Goal: Information Seeking & Learning: Check status

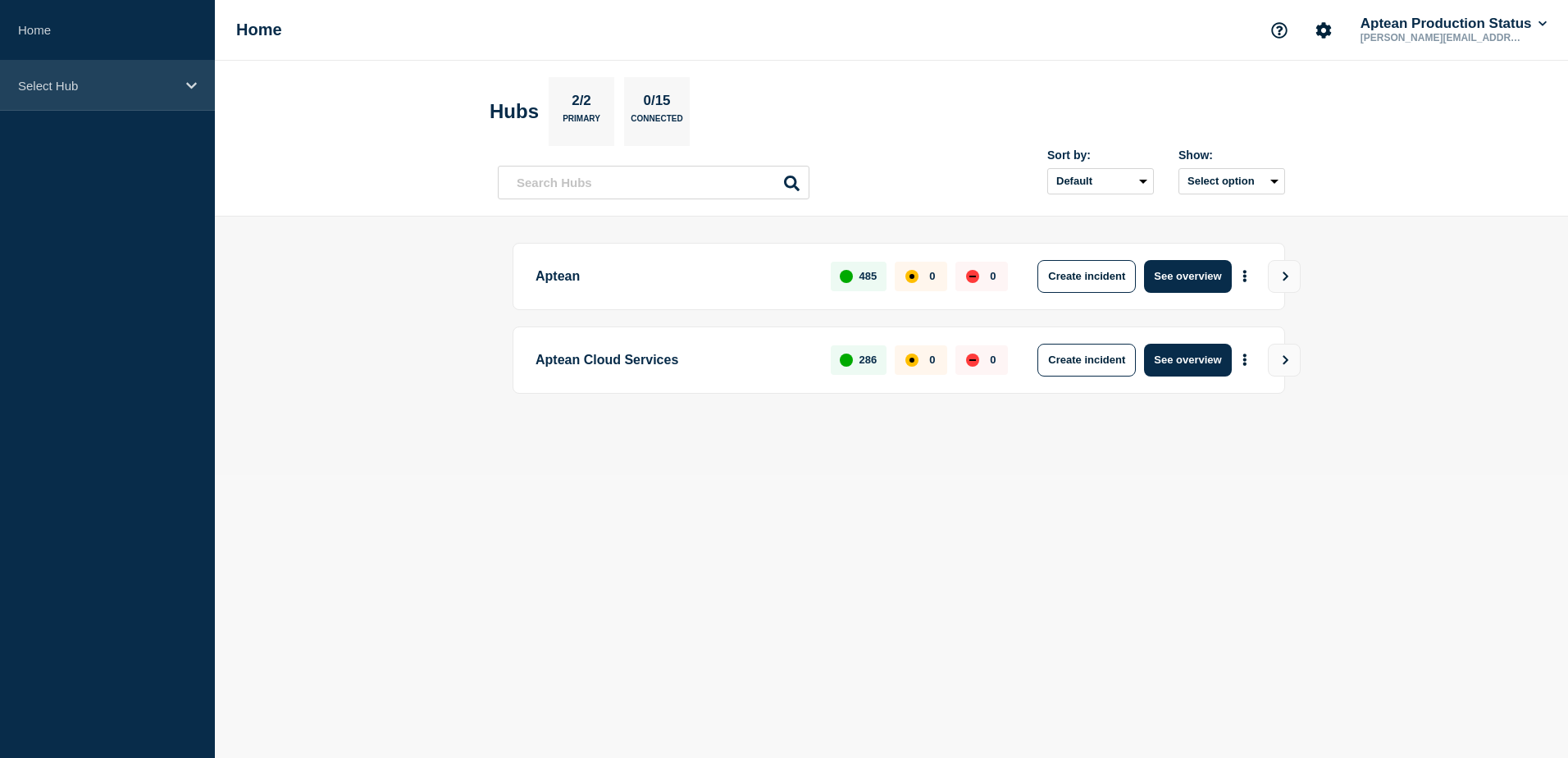
click at [131, 85] on p "Select Hub" at bounding box center [96, 85] width 158 height 14
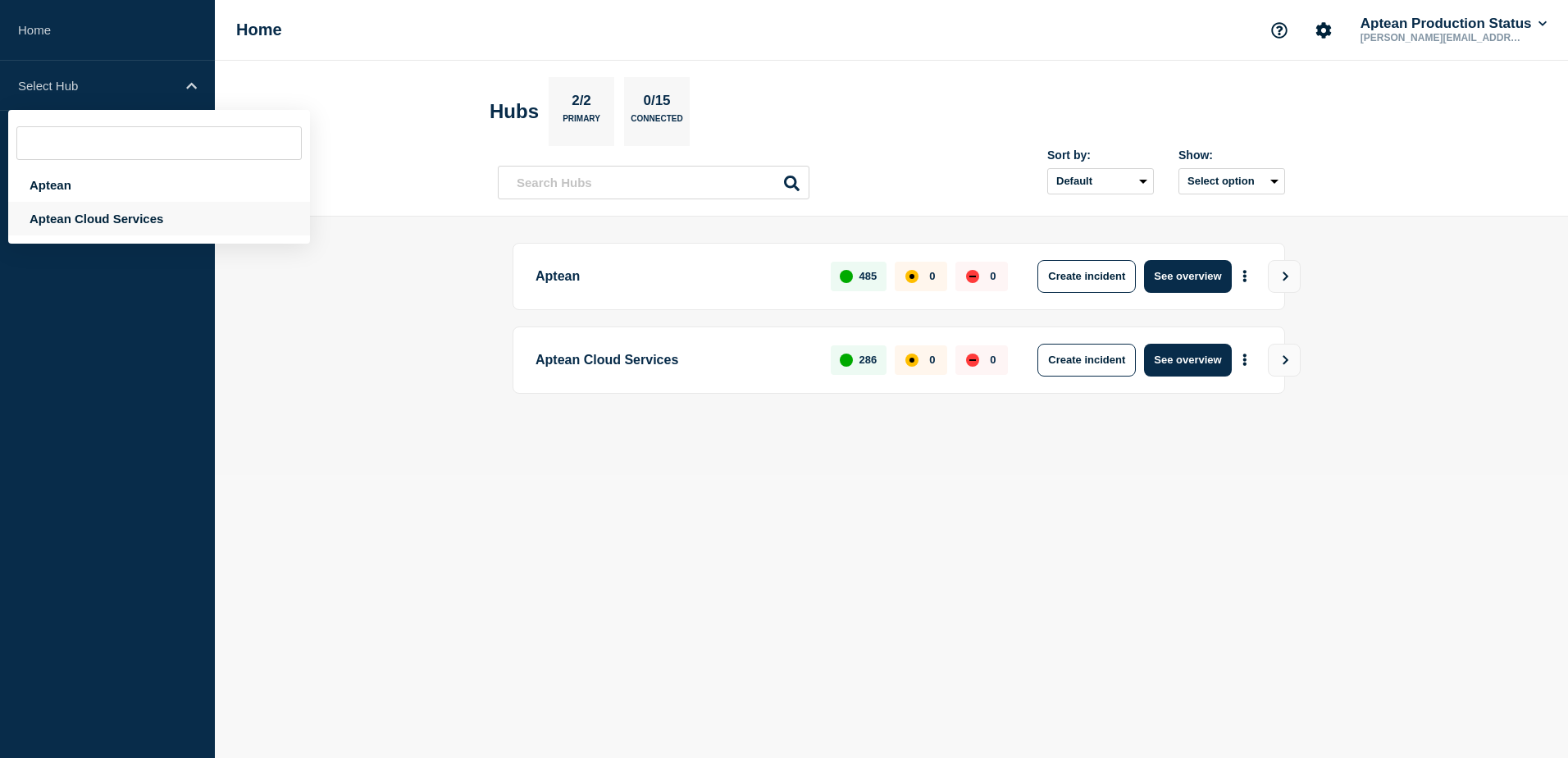
click at [120, 227] on div "Aptean Cloud Services" at bounding box center [159, 218] width 302 height 34
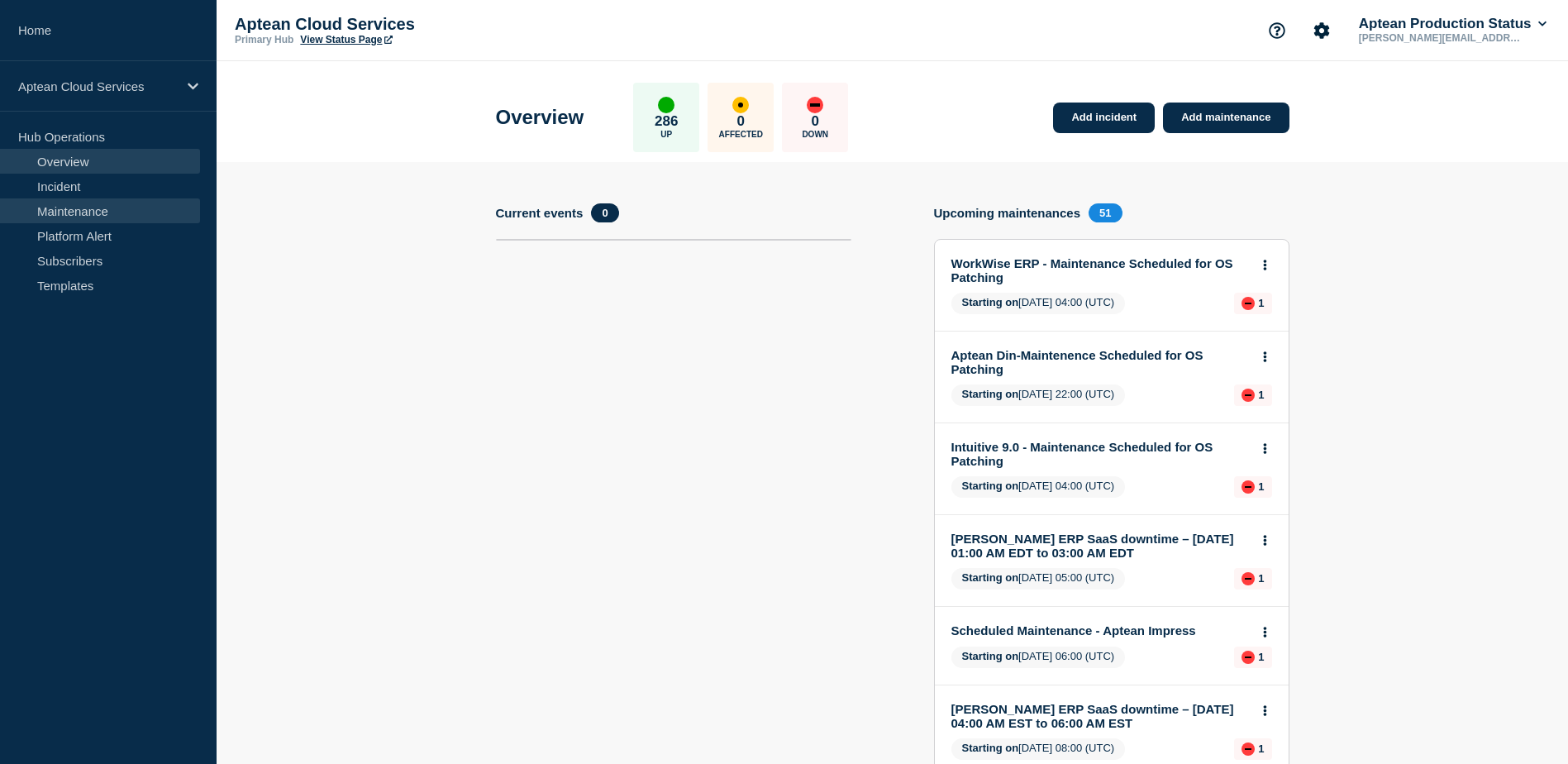
click at [72, 209] on link "Maintenance" at bounding box center [100, 210] width 200 height 24
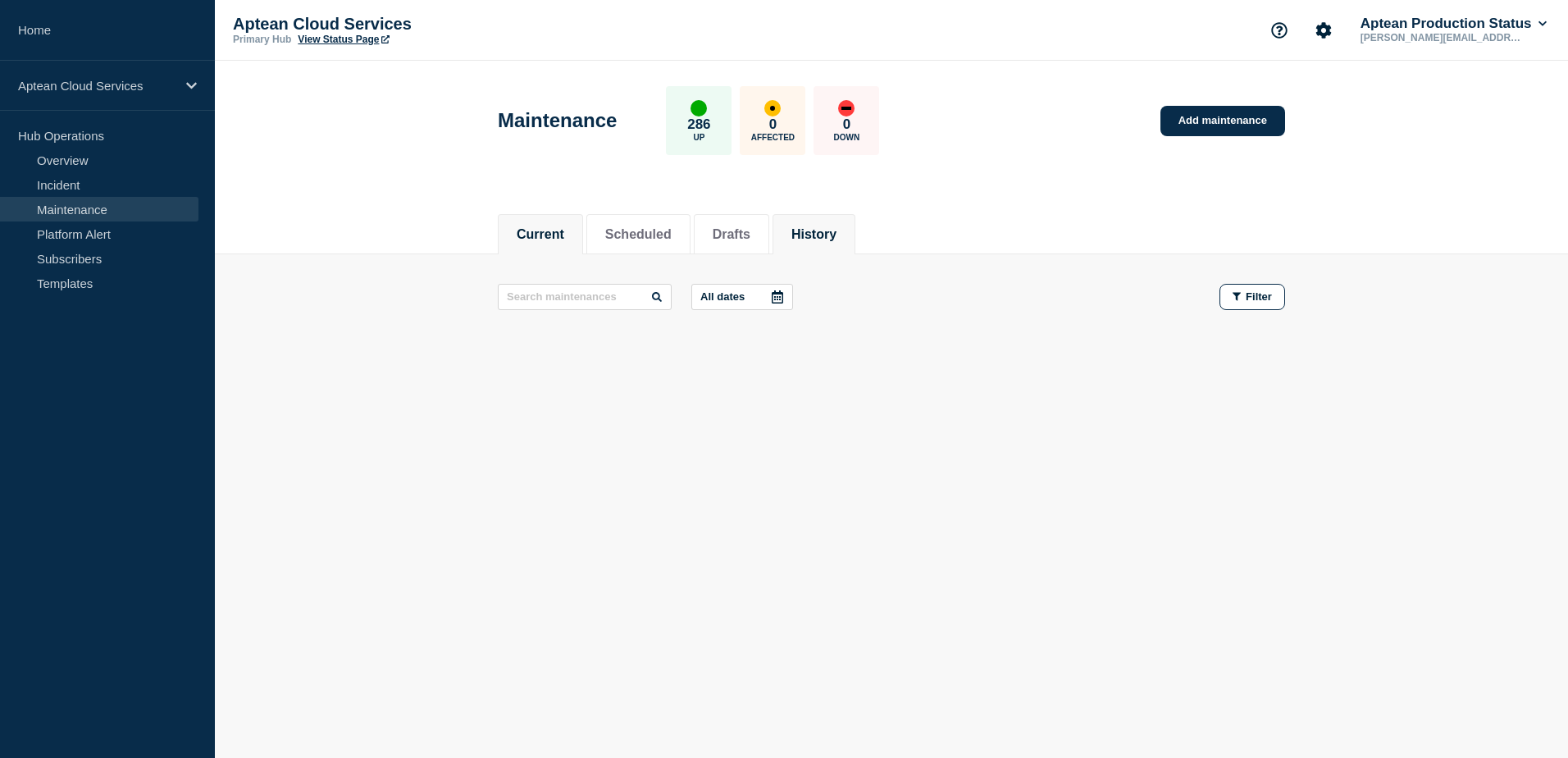
click at [821, 239] on button "History" at bounding box center [814, 235] width 45 height 15
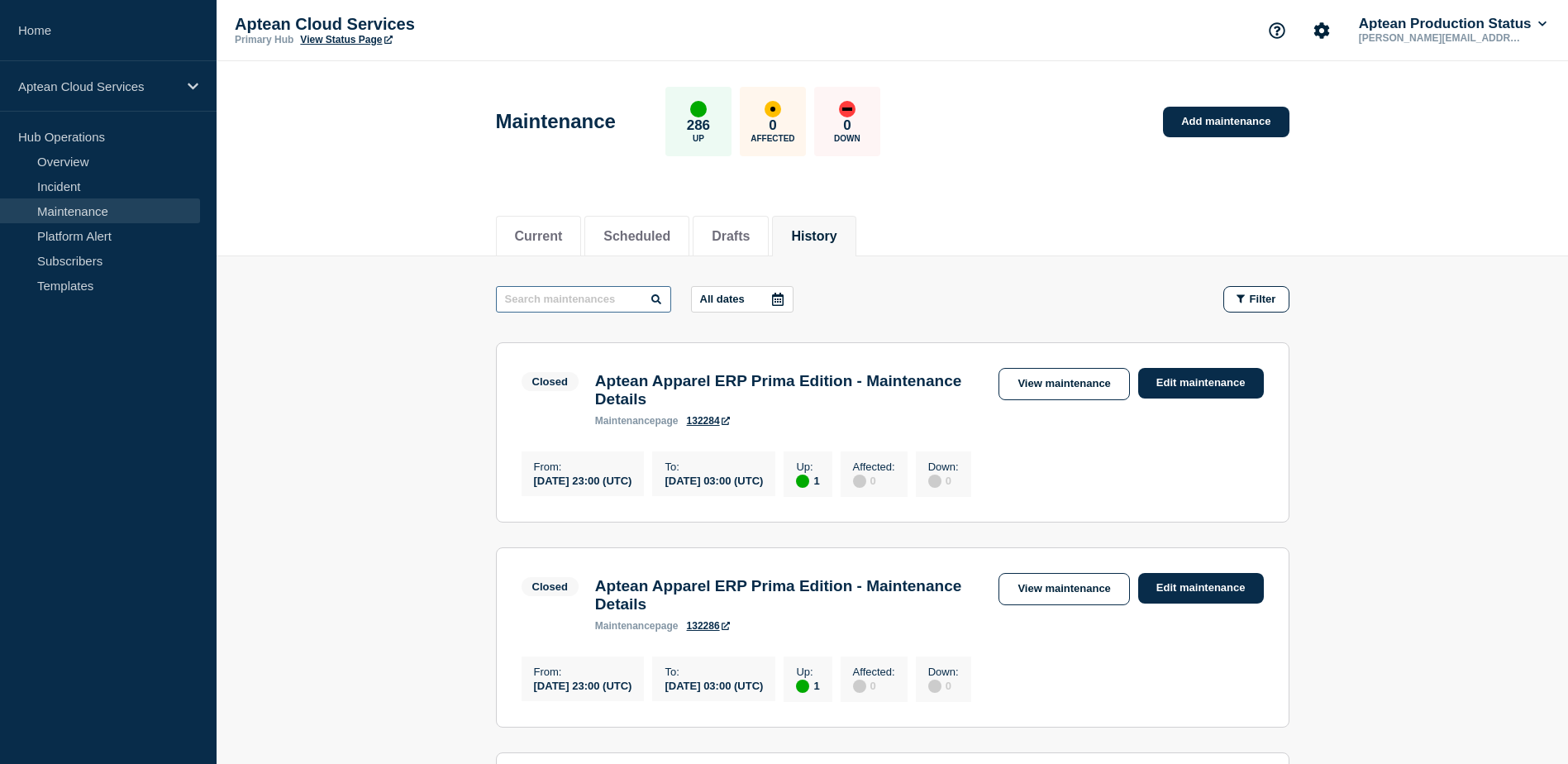
click at [622, 306] on input "text" at bounding box center [584, 299] width 175 height 26
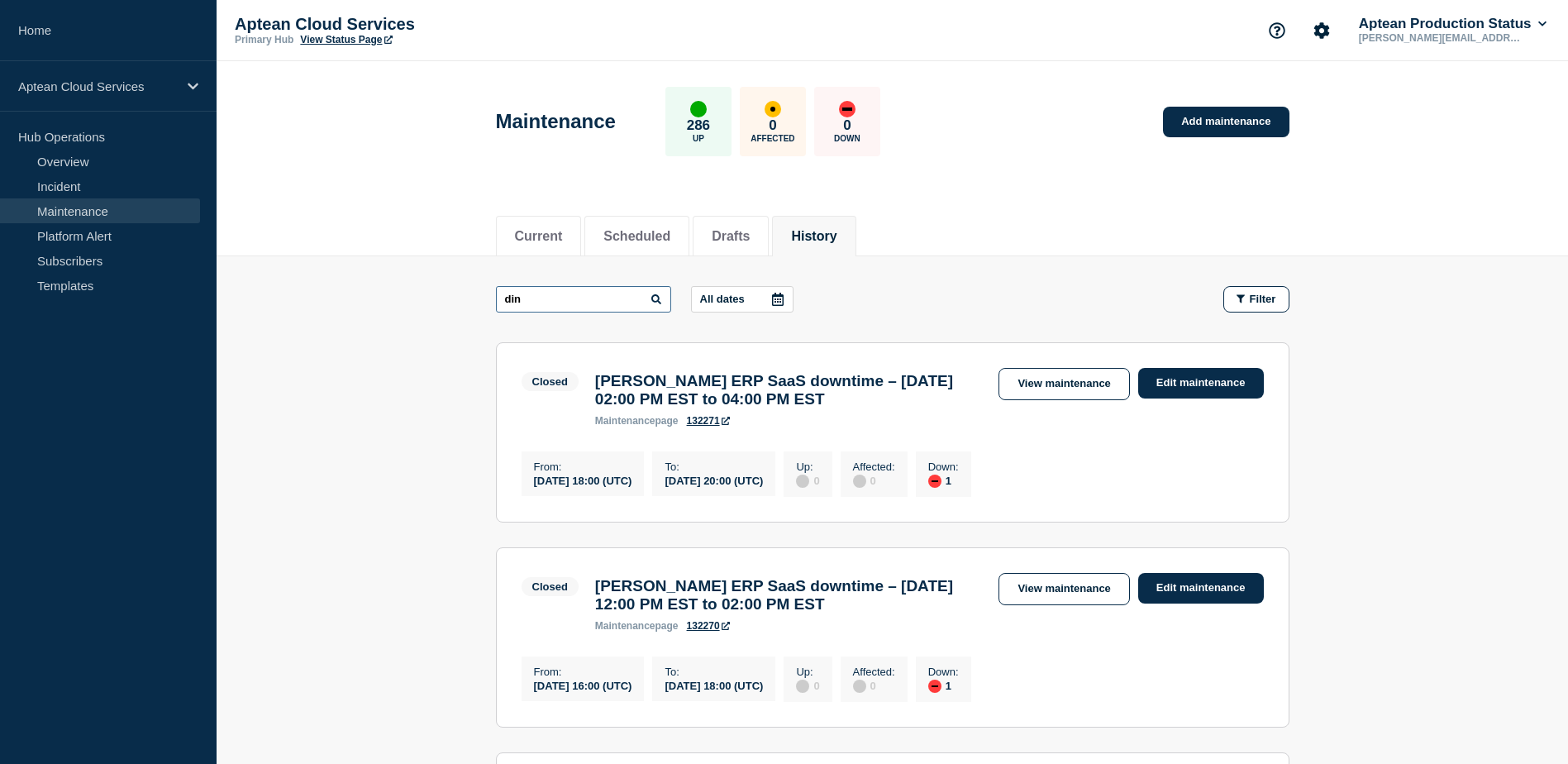
click at [569, 305] on input "din" at bounding box center [584, 299] width 175 height 26
type input "d"
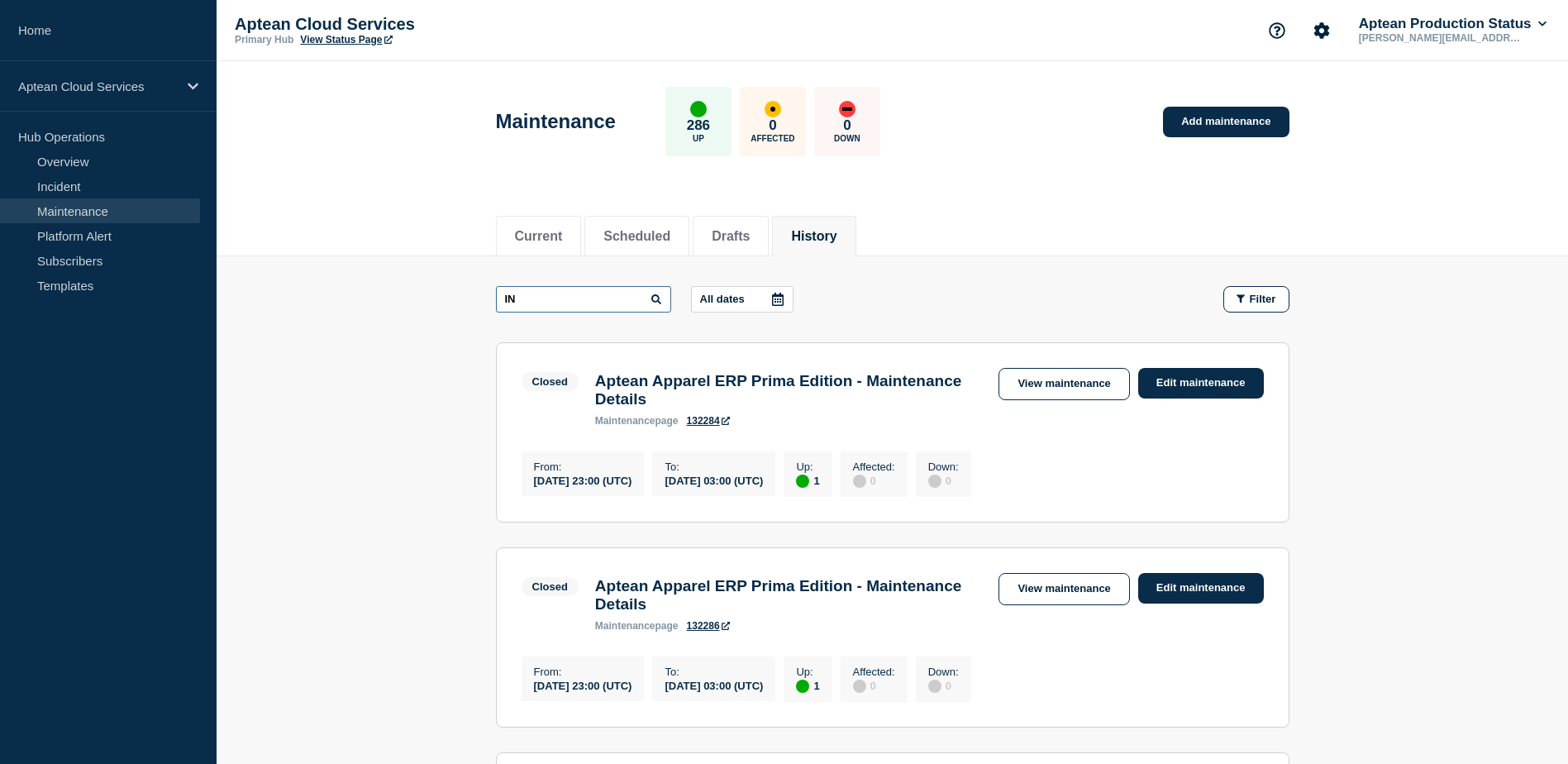
type input "I"
type input "DIN"
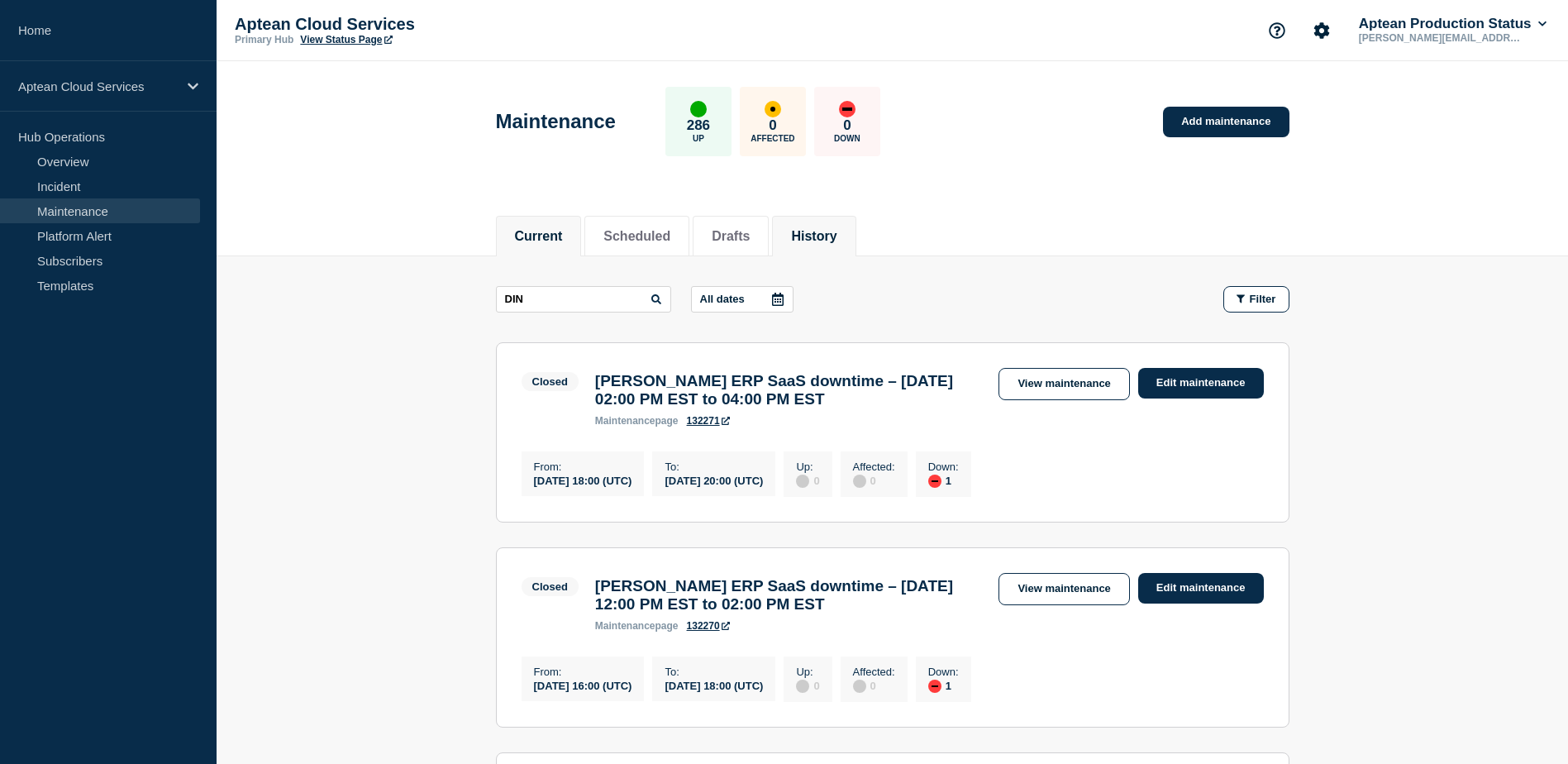
click at [538, 236] on button "Current" at bounding box center [539, 237] width 48 height 15
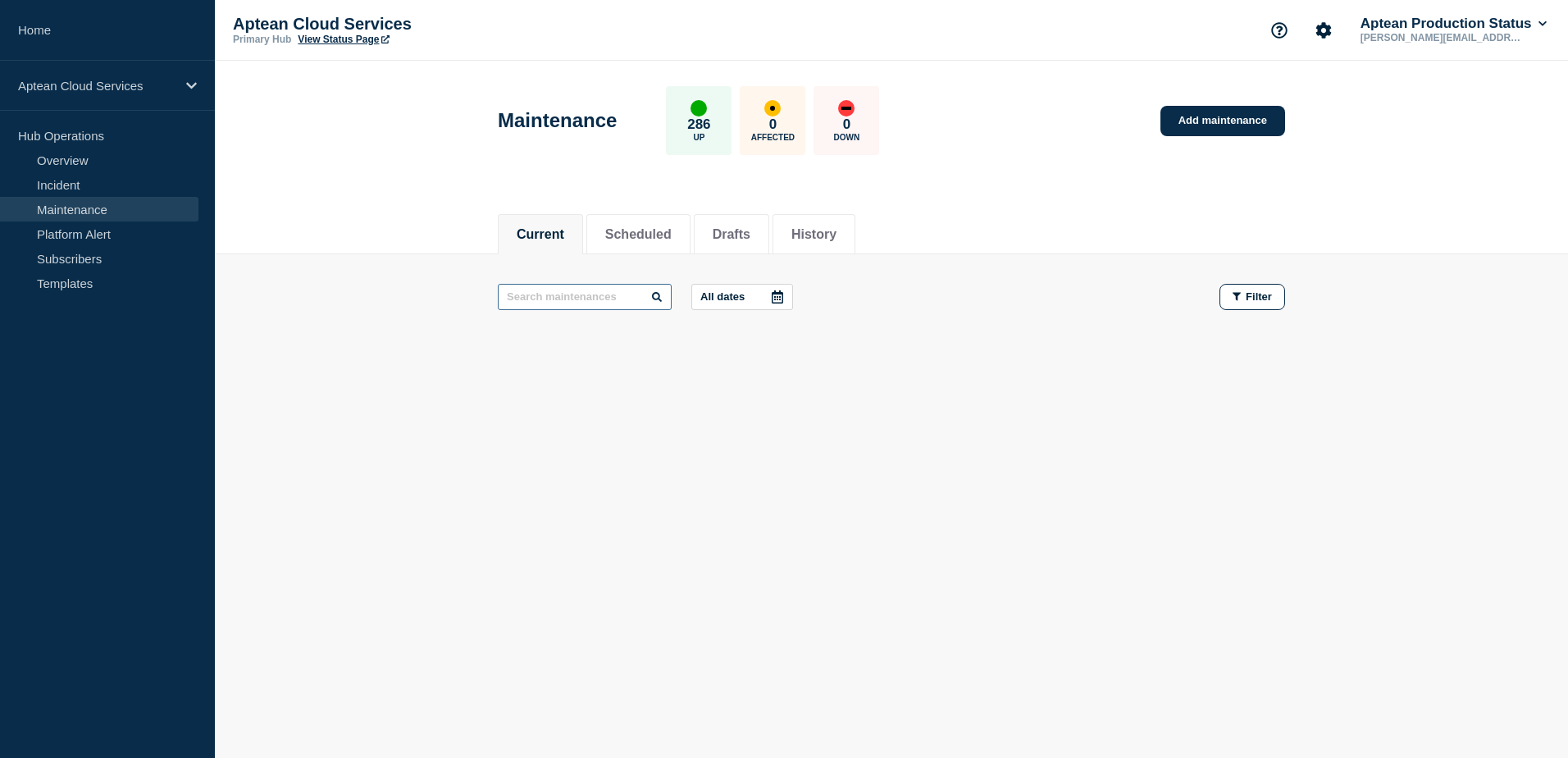
click at [570, 303] on input "text" at bounding box center [585, 296] width 173 height 26
type input "DIN"
click at [87, 102] on div "Aptean Cloud Services" at bounding box center [107, 86] width 214 height 50
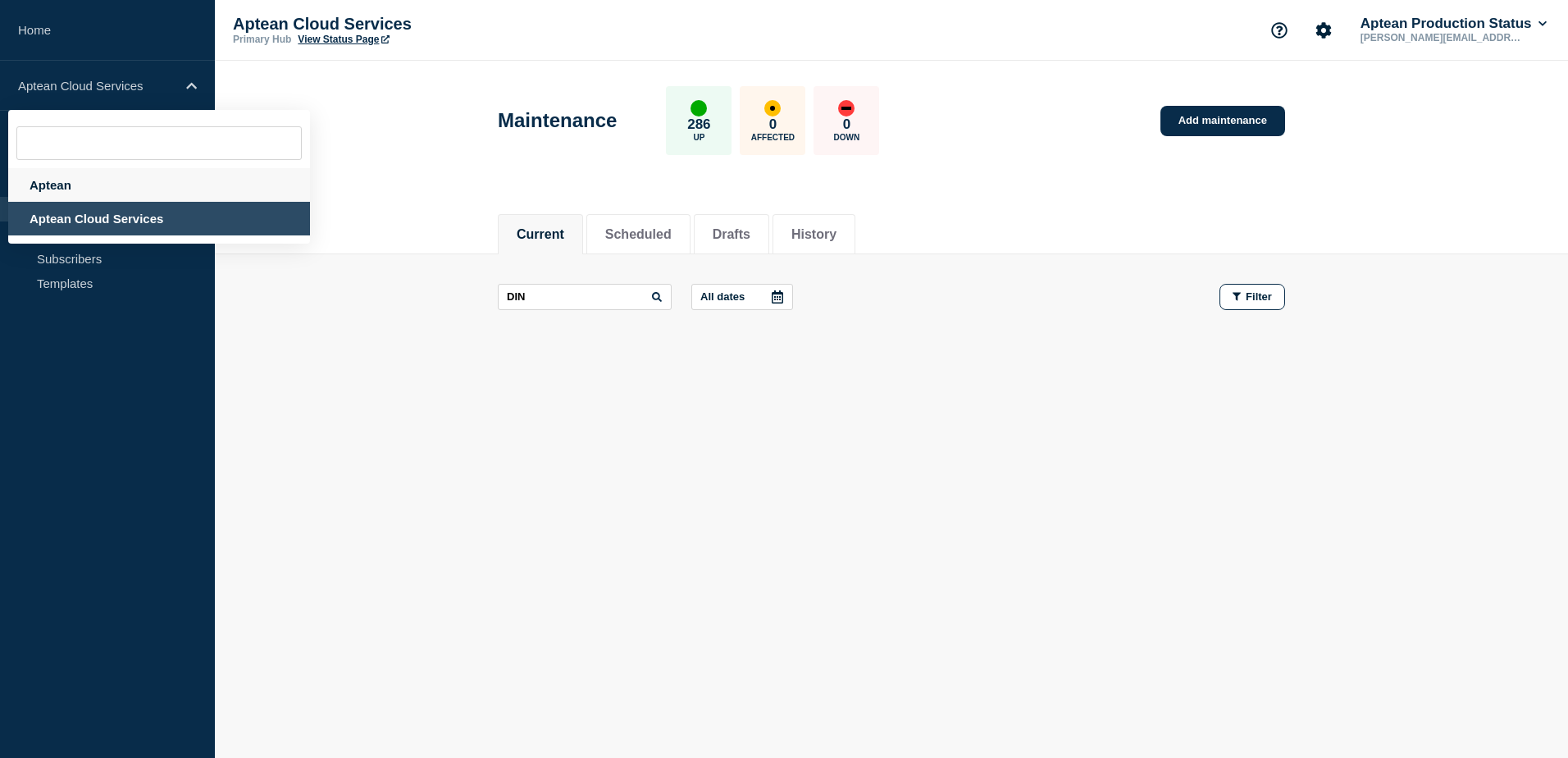
click at [98, 195] on div "Aptean" at bounding box center [159, 185] width 302 height 34
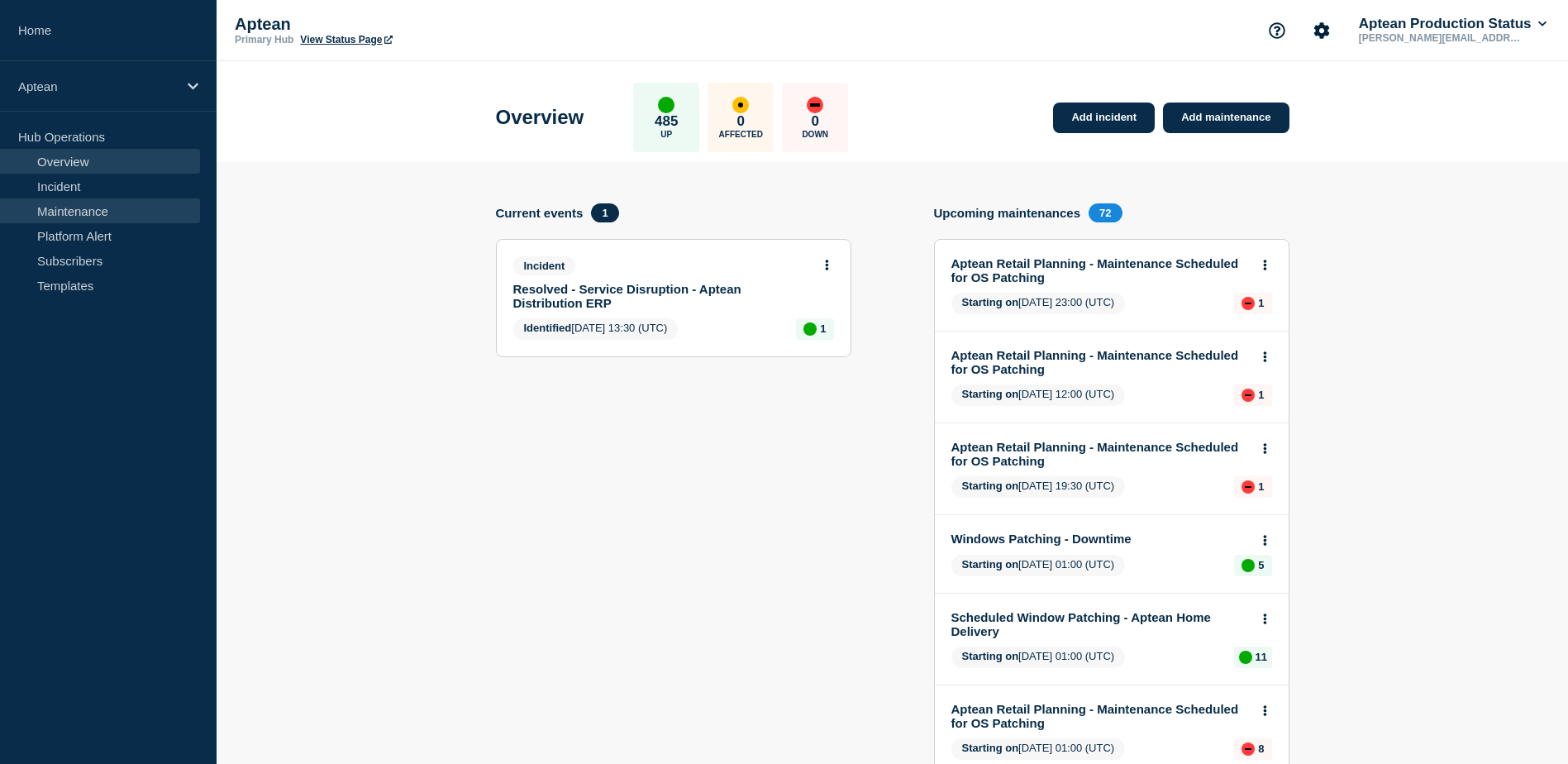
click at [81, 210] on link "Maintenance" at bounding box center [100, 210] width 200 height 24
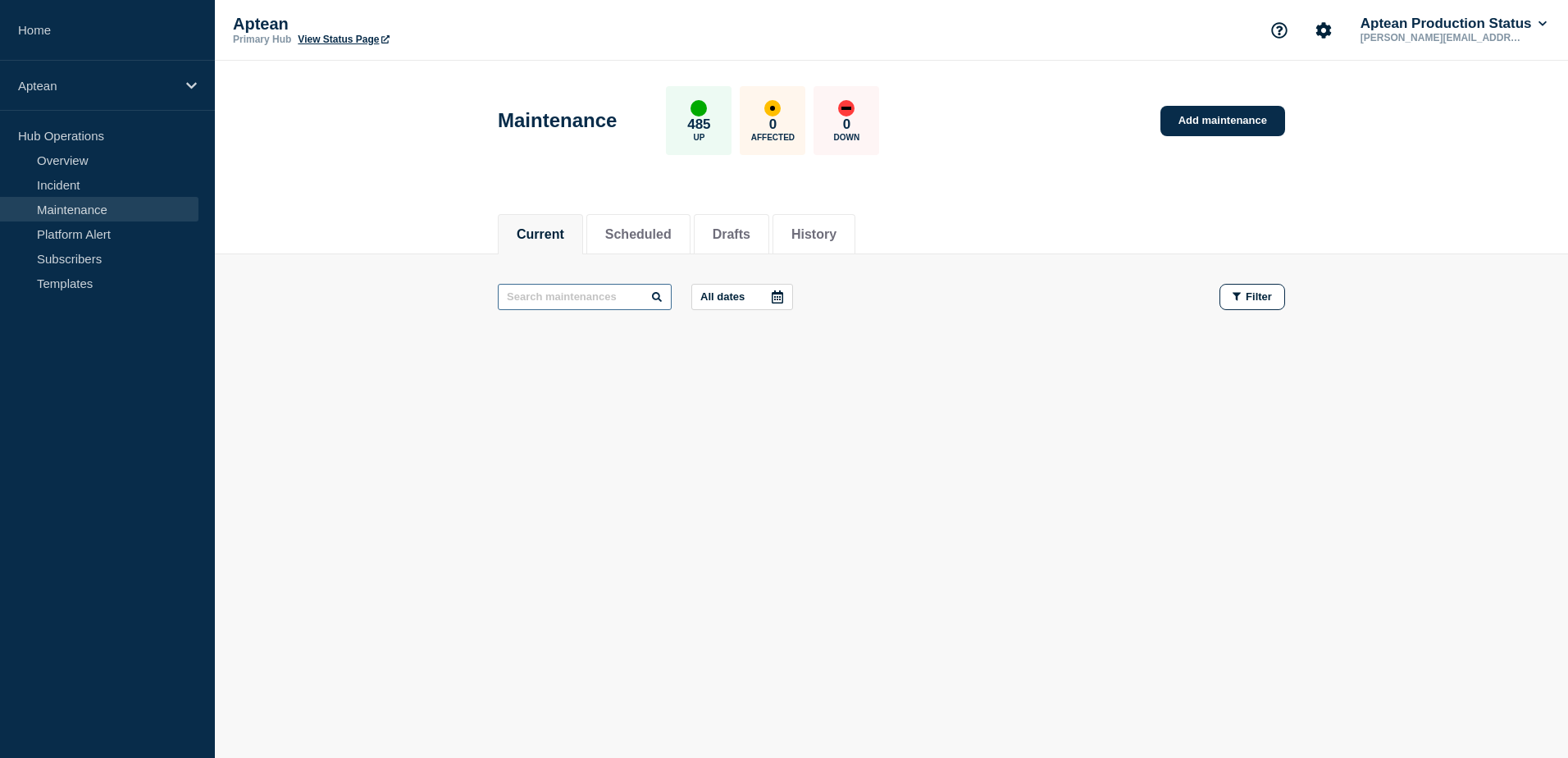
click at [514, 296] on input "text" at bounding box center [585, 296] width 173 height 26
type input "DIN"
click at [836, 230] on button "History" at bounding box center [814, 235] width 45 height 15
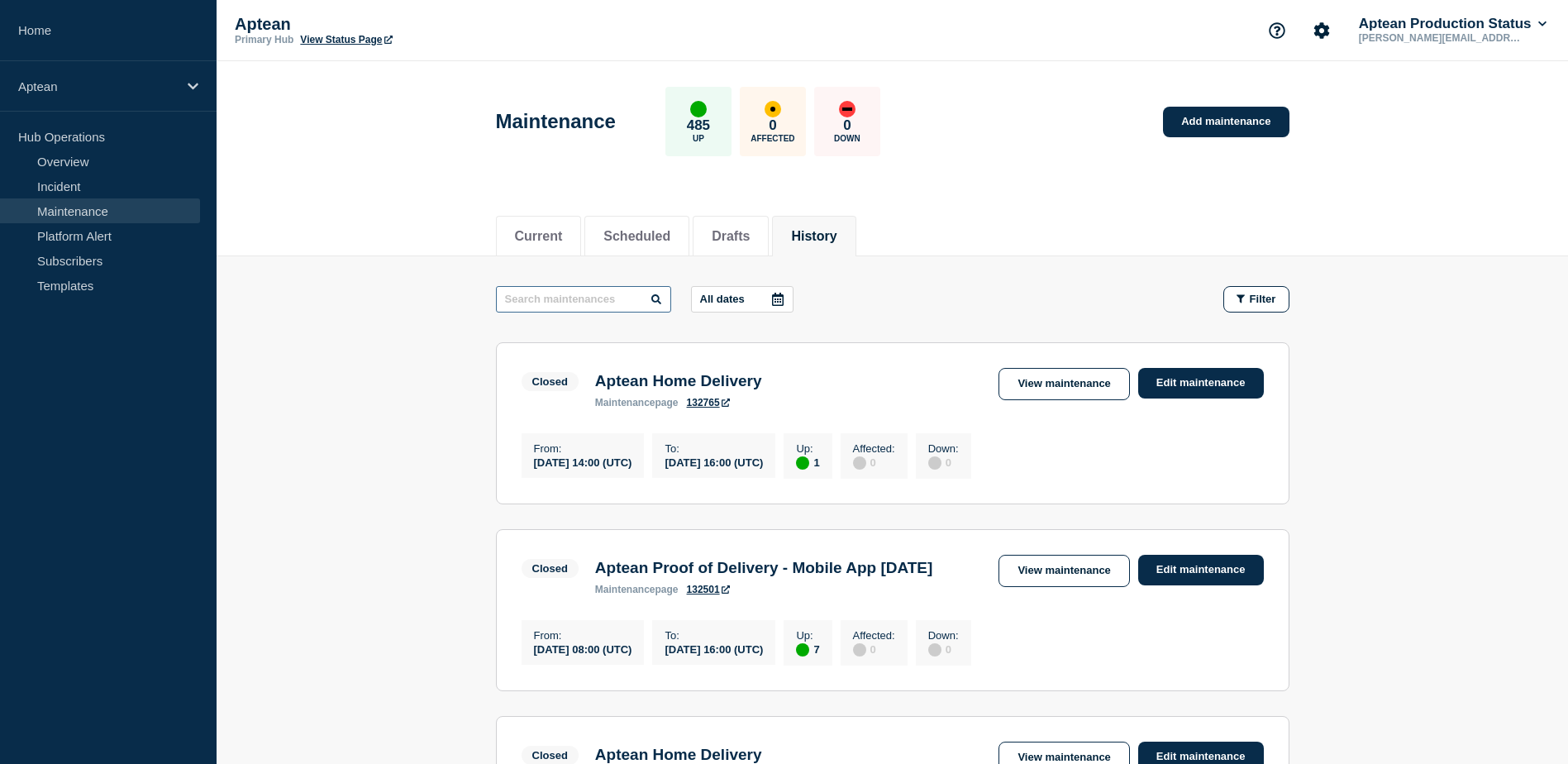
click at [595, 297] on input "text" at bounding box center [584, 299] width 175 height 26
type input "DIN"
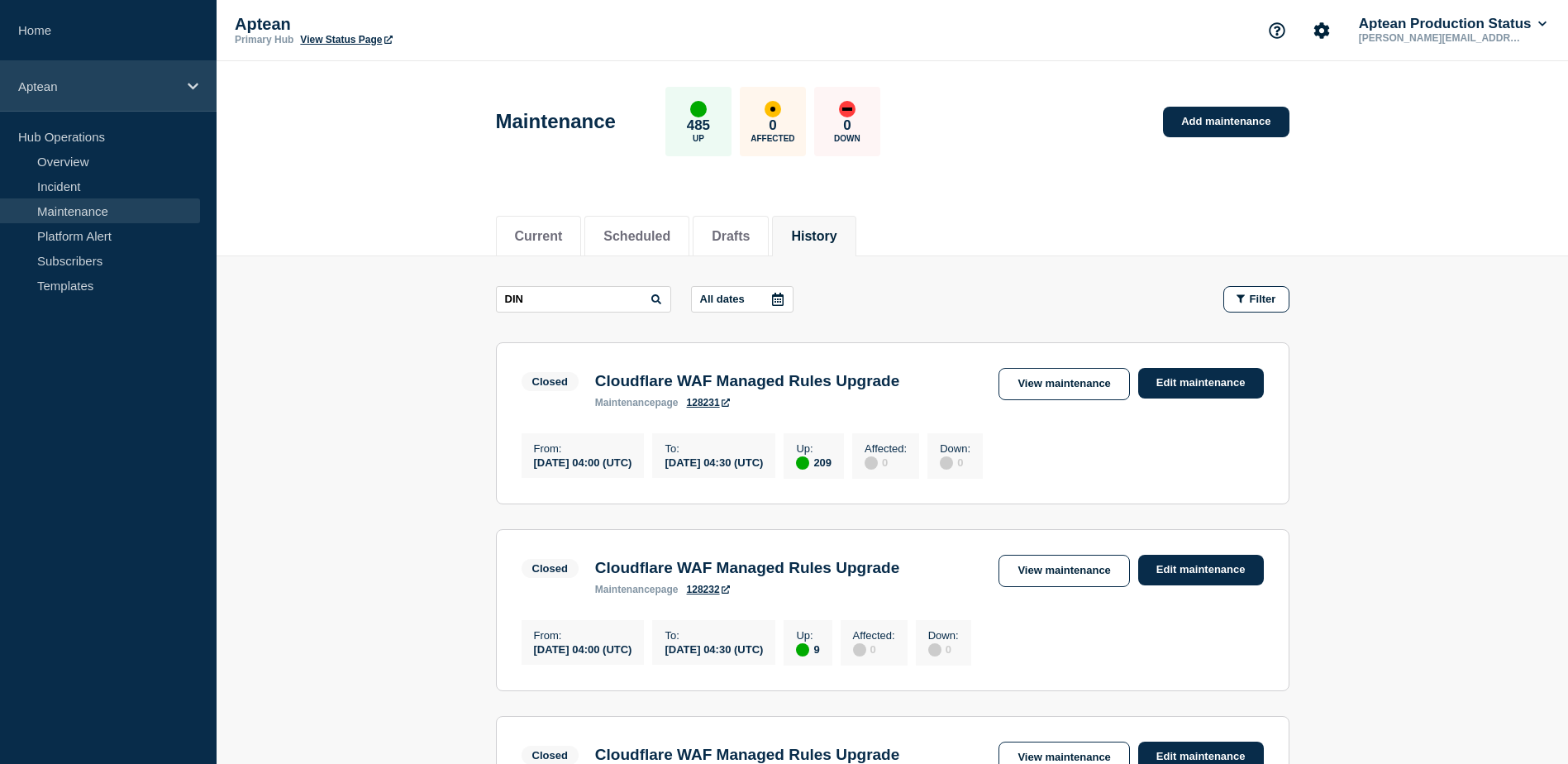
click at [76, 83] on p "Aptean" at bounding box center [97, 86] width 159 height 14
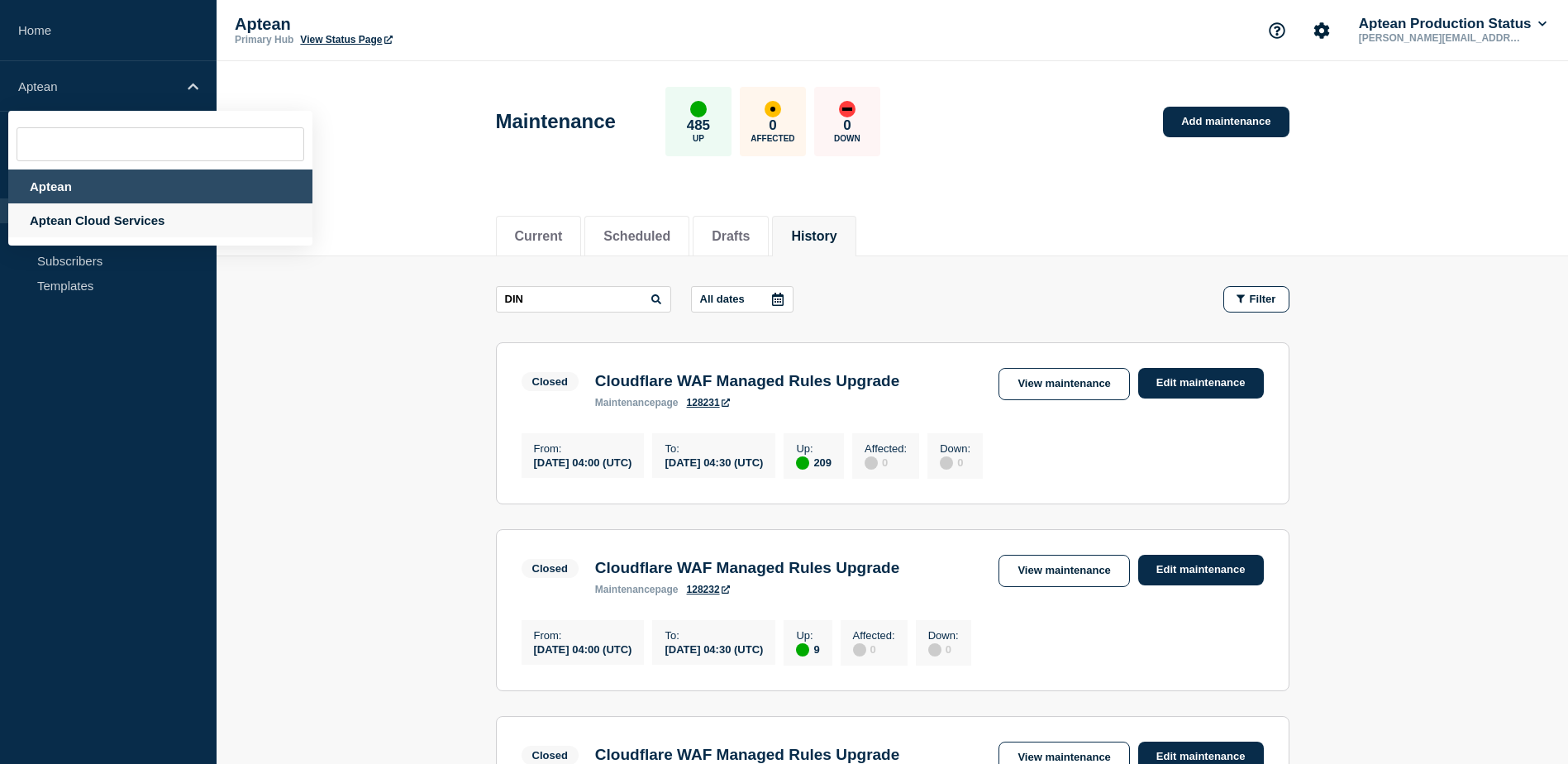
click at [127, 230] on div "Aptean Cloud Services" at bounding box center [161, 220] width 305 height 34
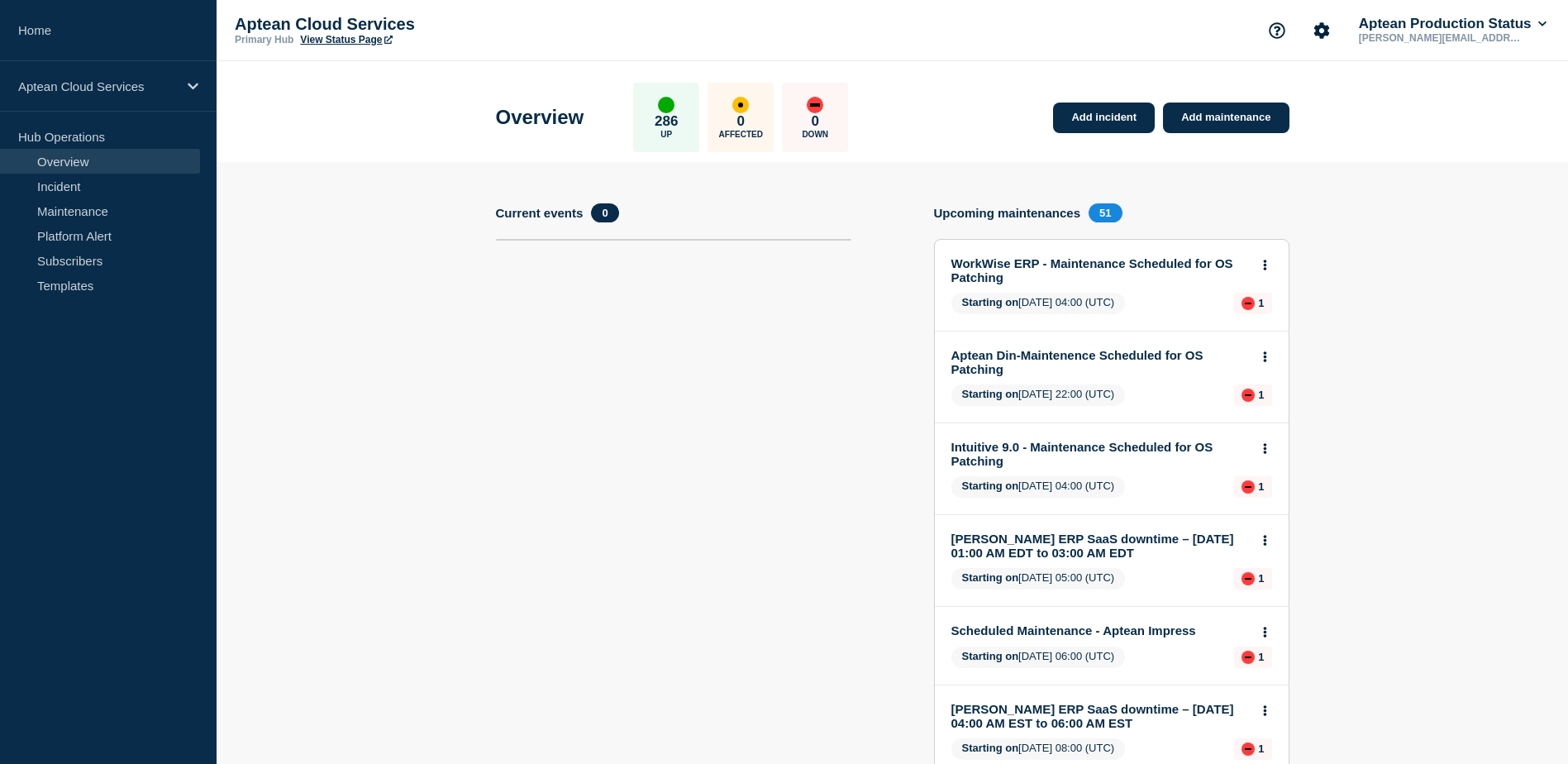
click at [1038, 352] on link "Aptean Din-Maintenence Scheduled for OS Patching" at bounding box center [1100, 362] width 298 height 28
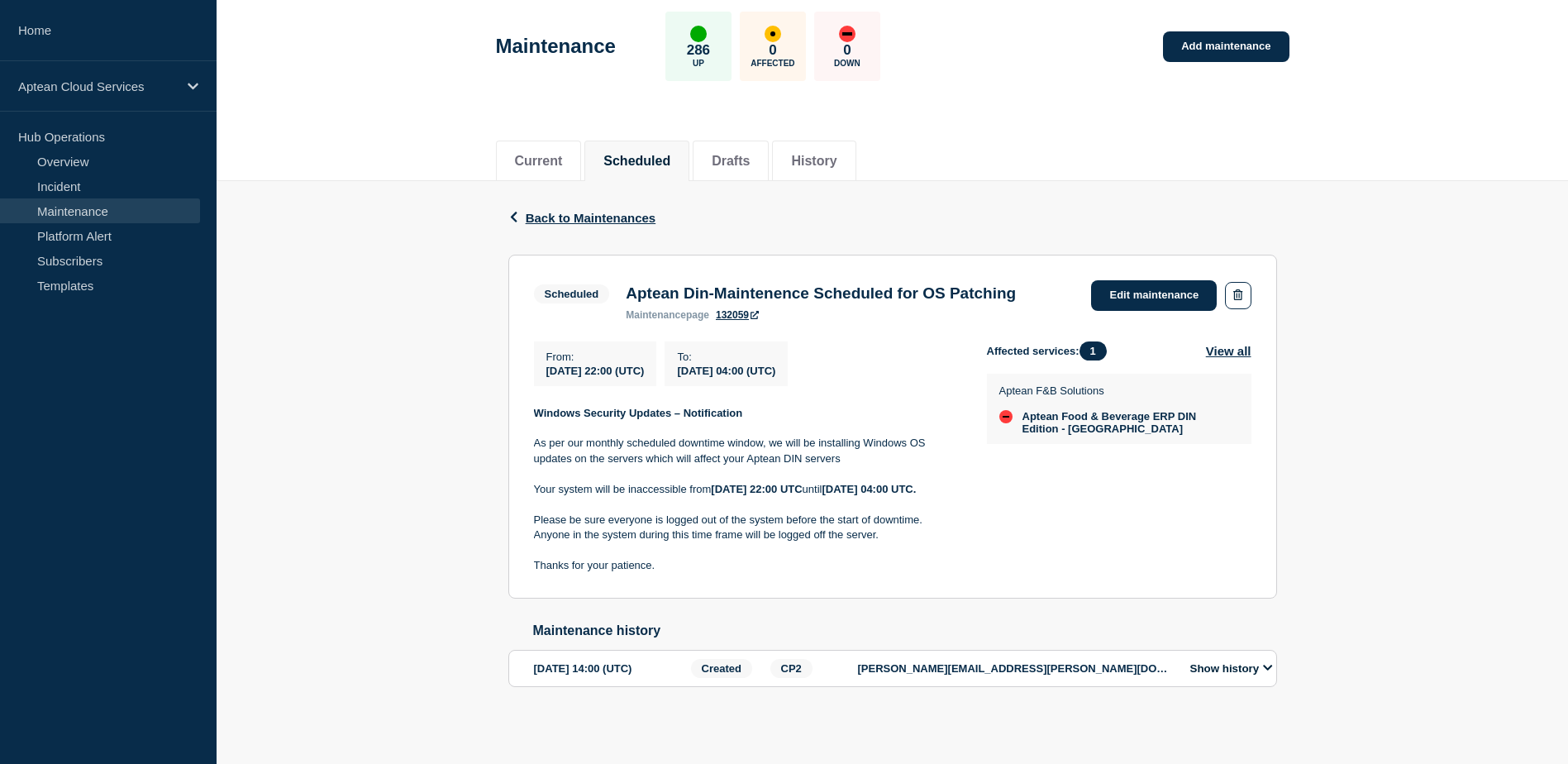
scroll to position [101, 0]
click at [542, 210] on span "Back to Maintenances" at bounding box center [590, 217] width 131 height 14
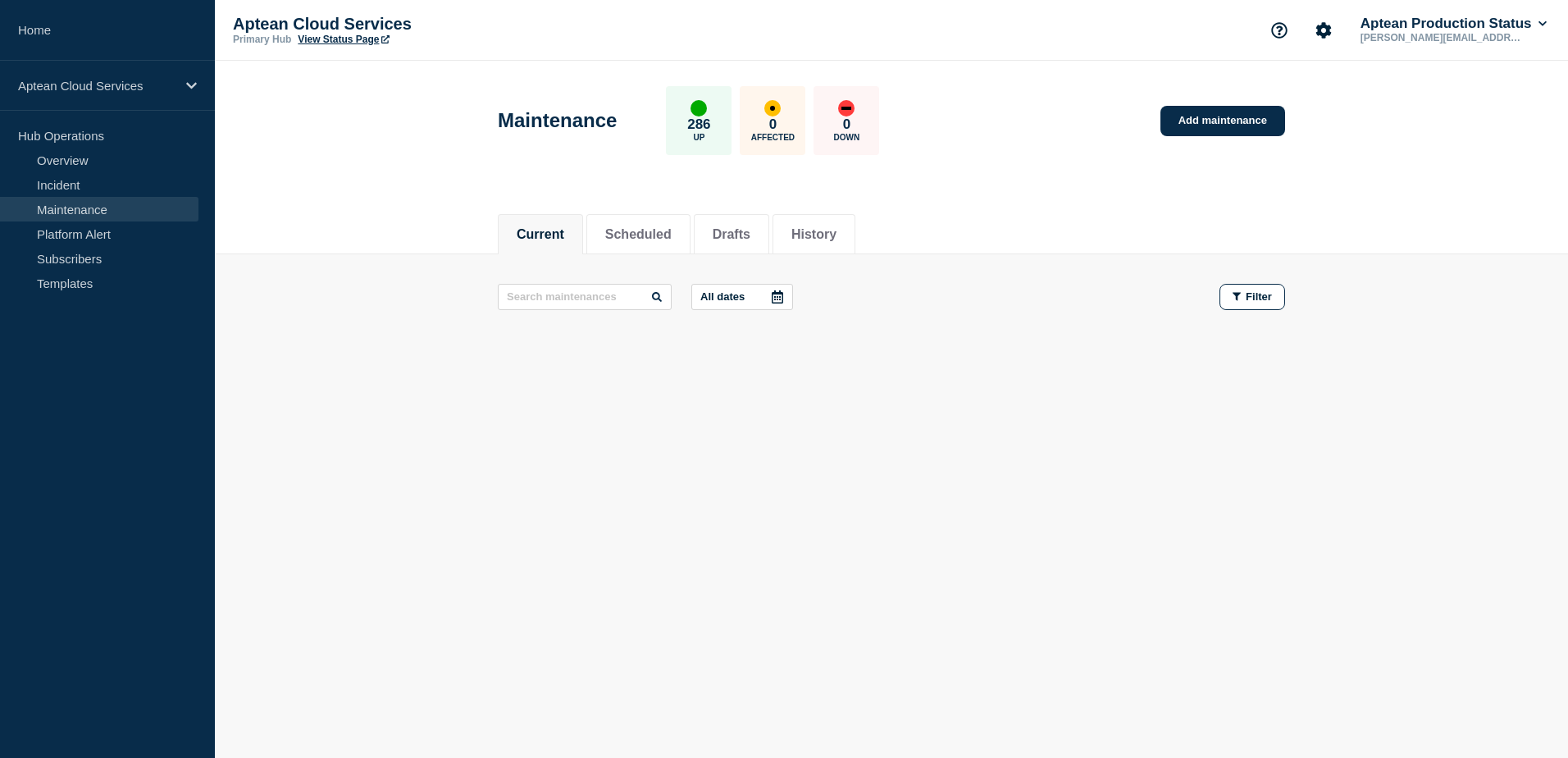
click at [140, 210] on link "Maintenance" at bounding box center [99, 209] width 199 height 24
click at [556, 241] on li "Current" at bounding box center [540, 234] width 85 height 40
click at [642, 237] on button "Scheduled" at bounding box center [638, 235] width 66 height 15
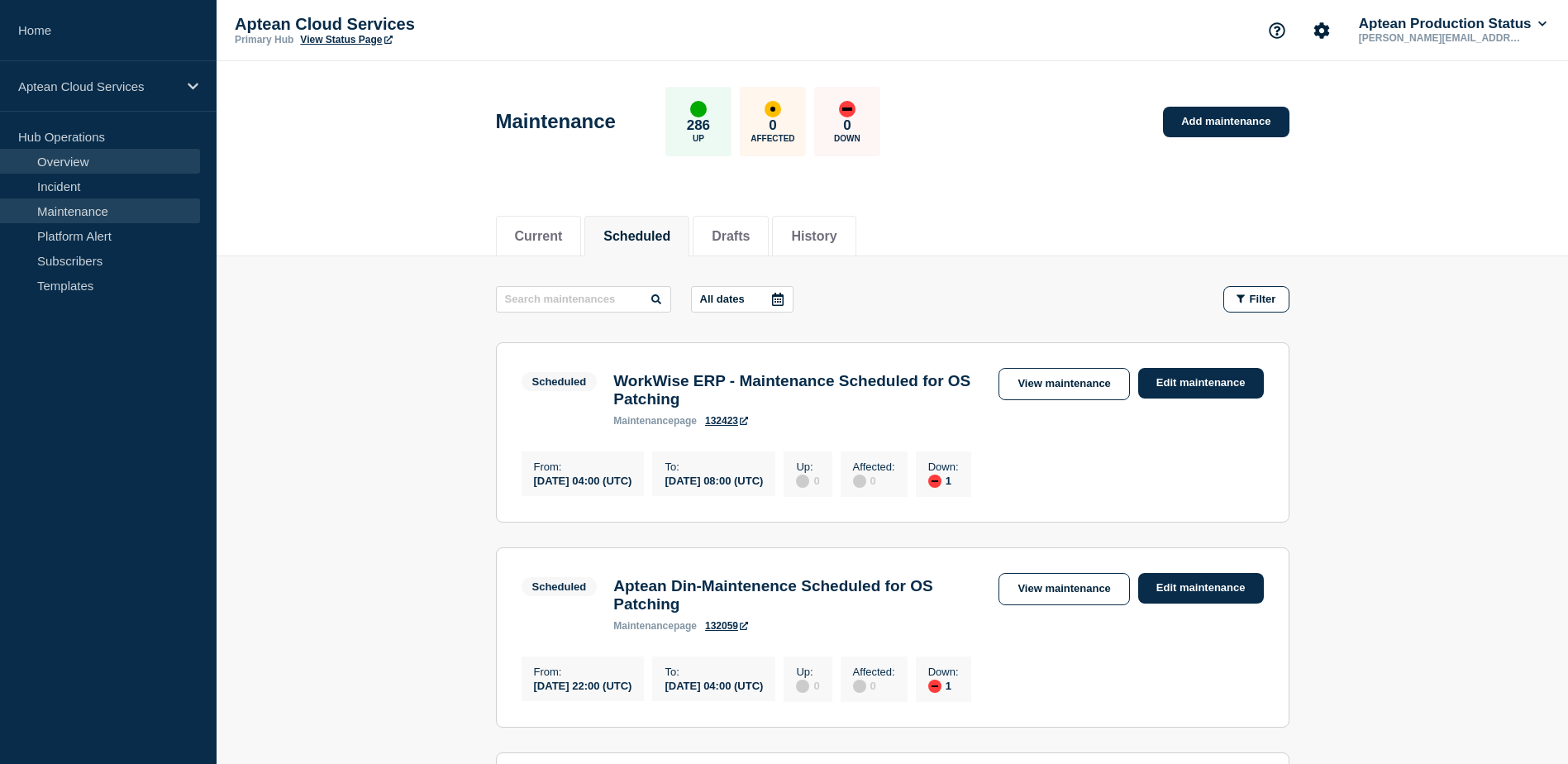
click at [87, 157] on link "Overview" at bounding box center [100, 161] width 200 height 24
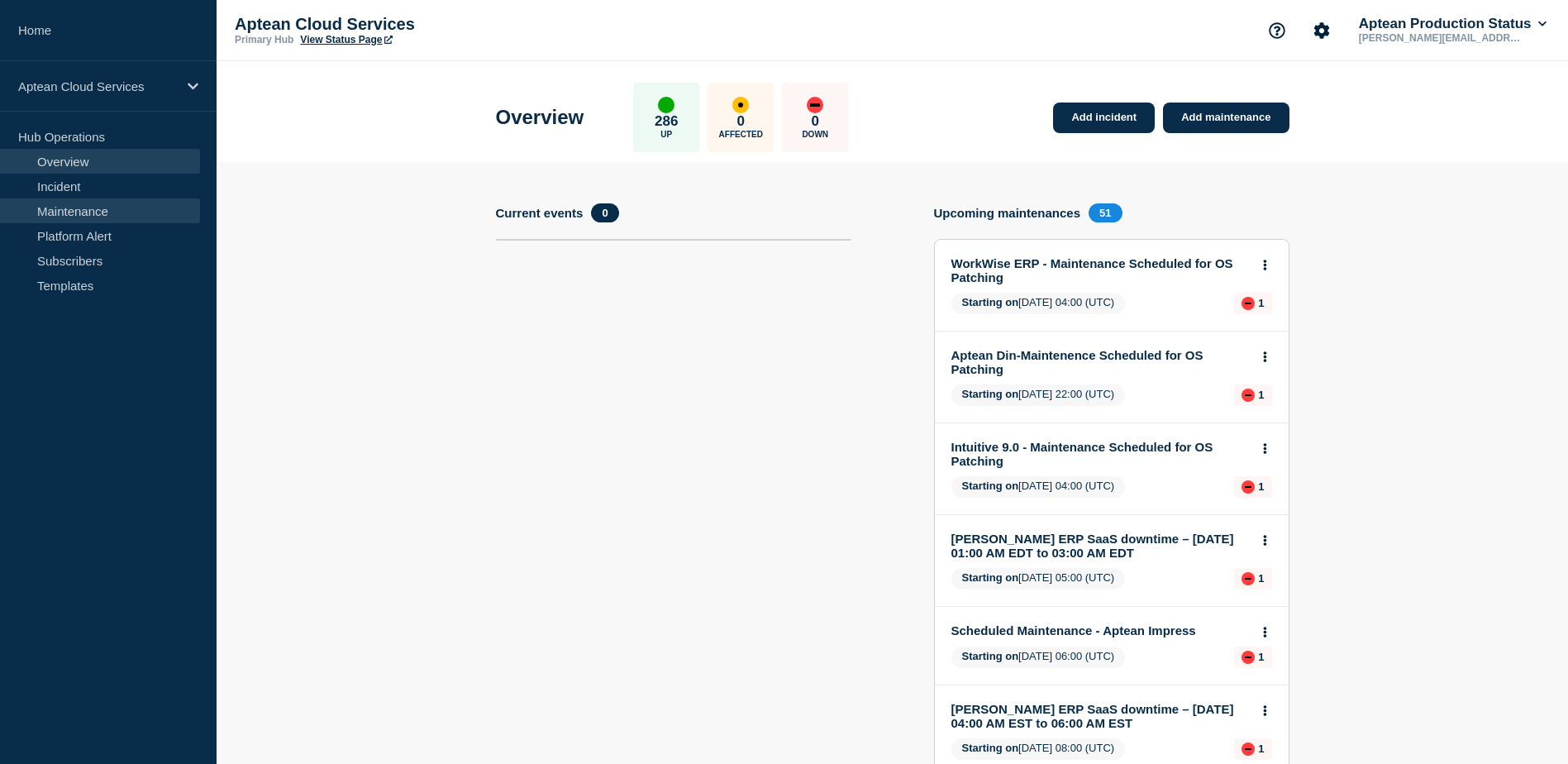
click at [79, 214] on link "Maintenance" at bounding box center [100, 210] width 200 height 24
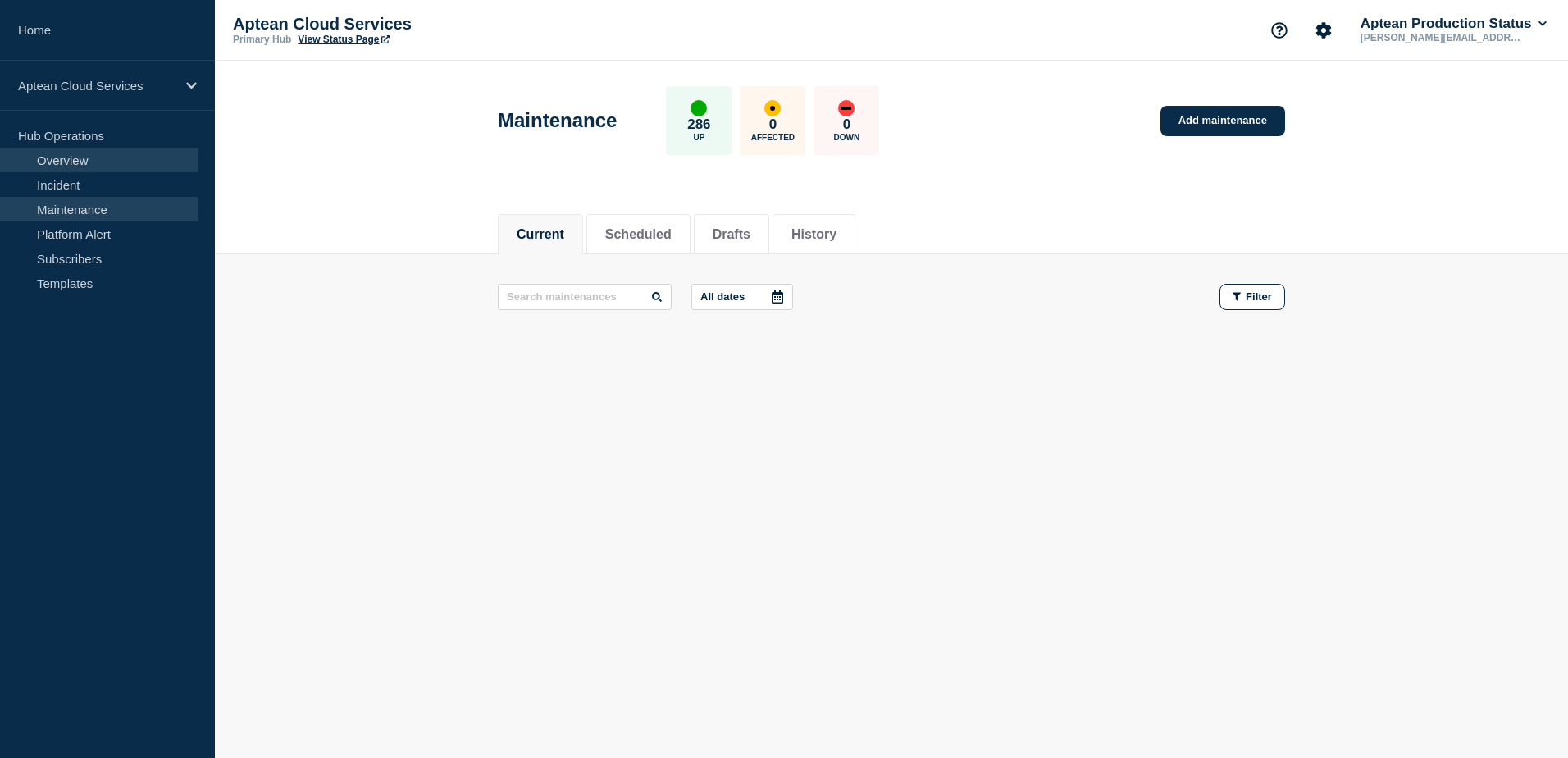
click at [71, 169] on link "Overview" at bounding box center [99, 159] width 199 height 24
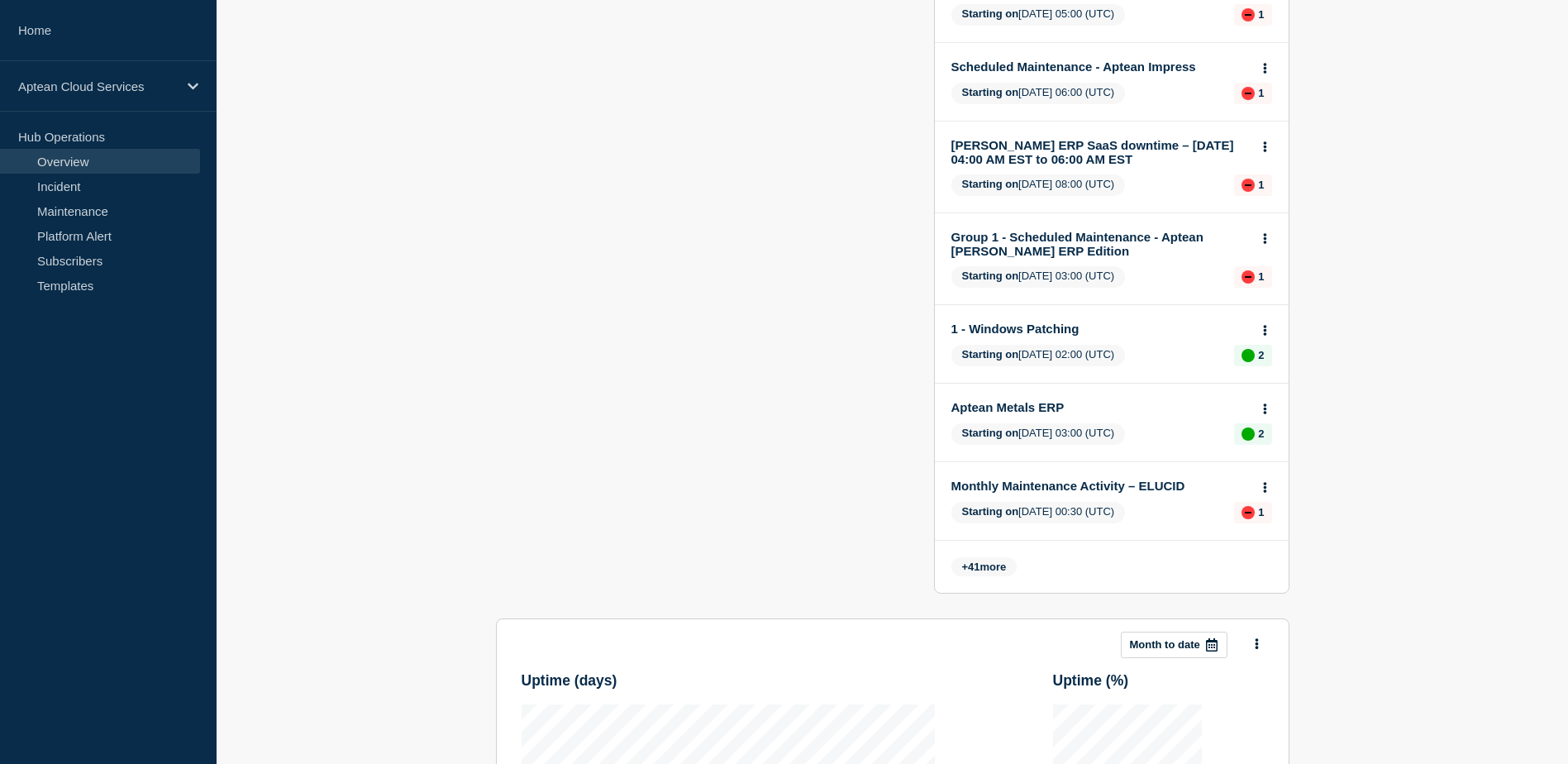
scroll to position [579, 0]
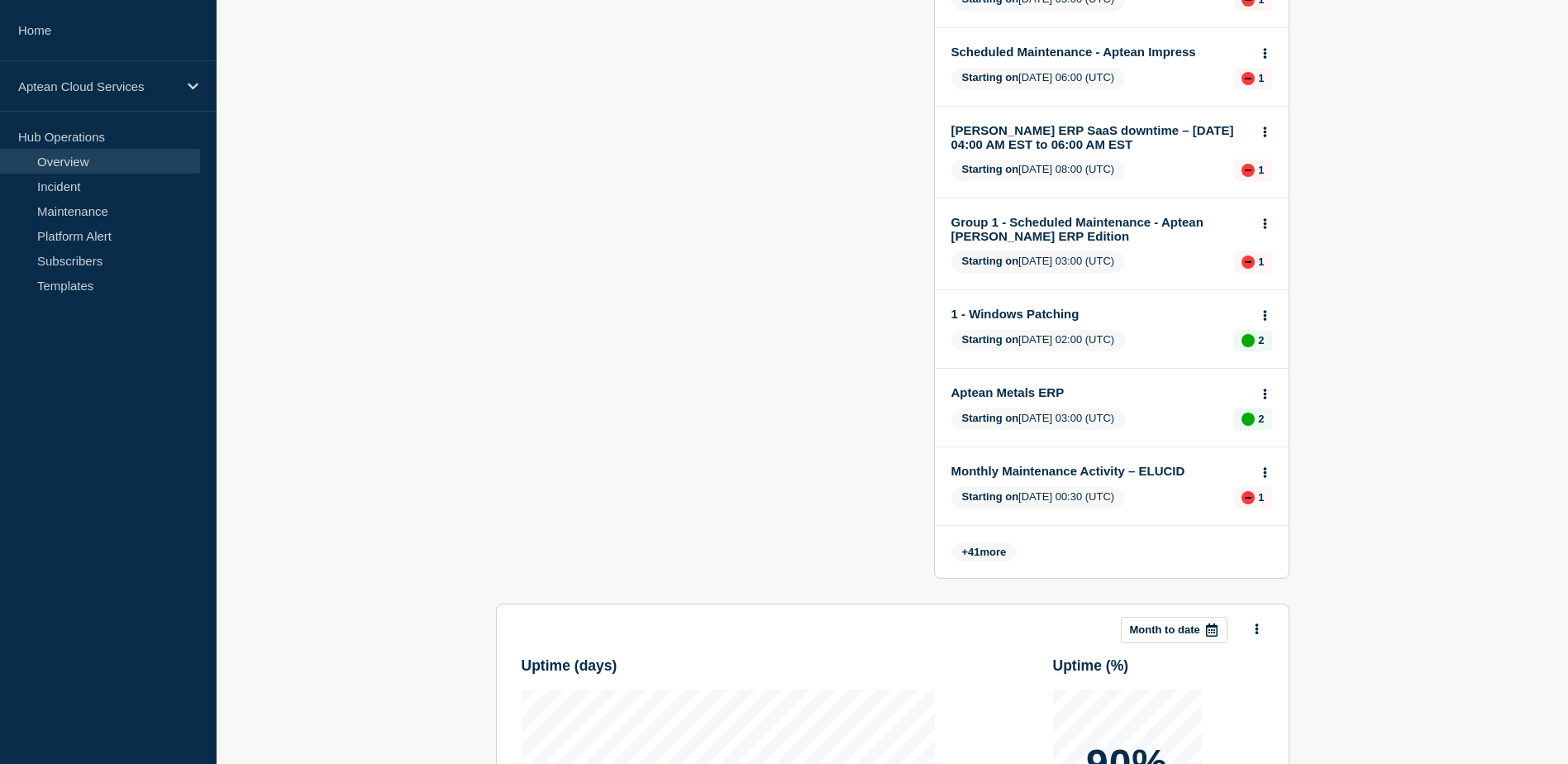
click at [980, 553] on span "41" at bounding box center [974, 551] width 11 height 12
click at [971, 555] on span "41" at bounding box center [974, 551] width 11 height 12
click at [1010, 551] on span "+ 41 more" at bounding box center [984, 552] width 66 height 19
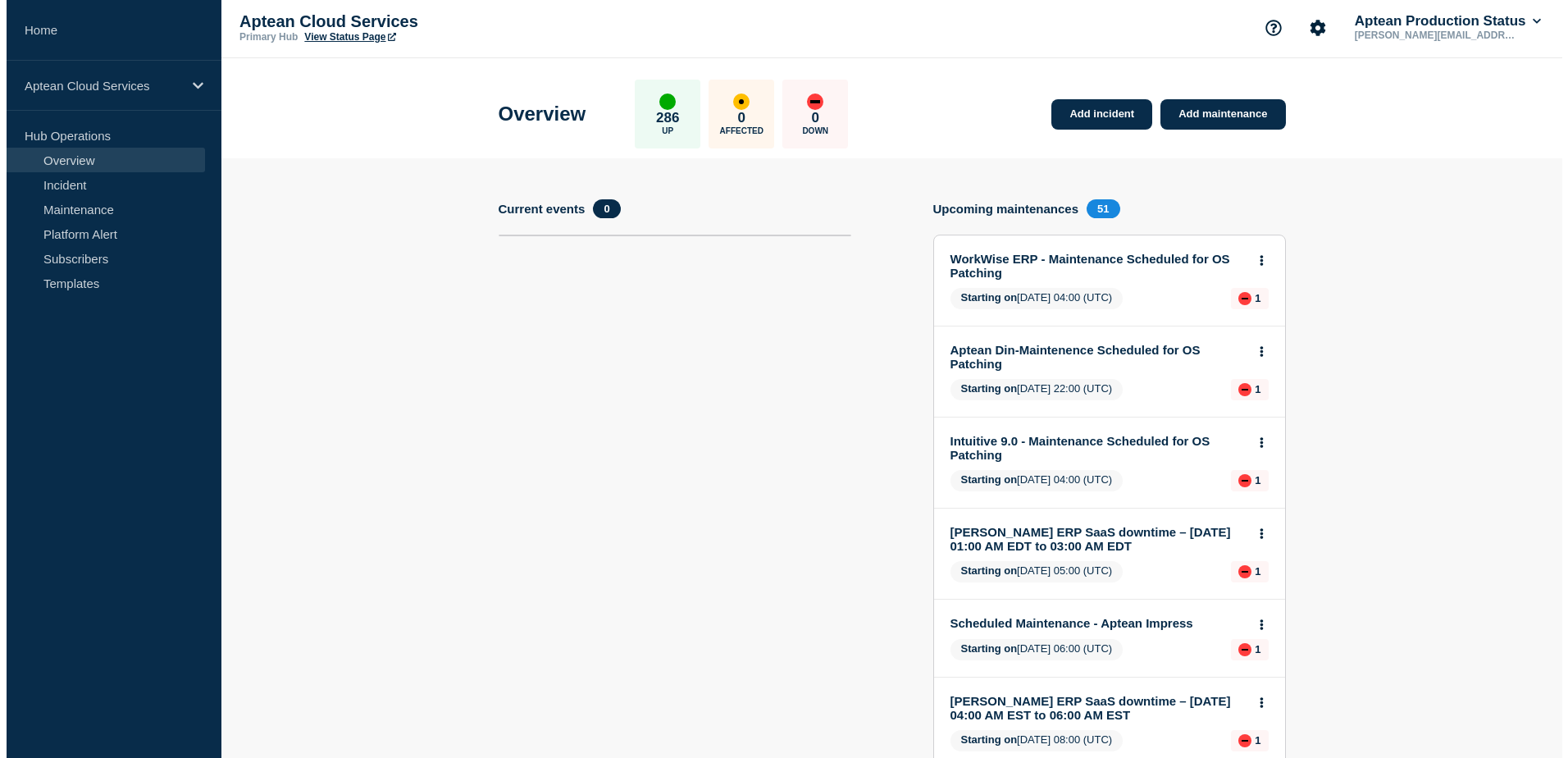
scroll to position [0, 0]
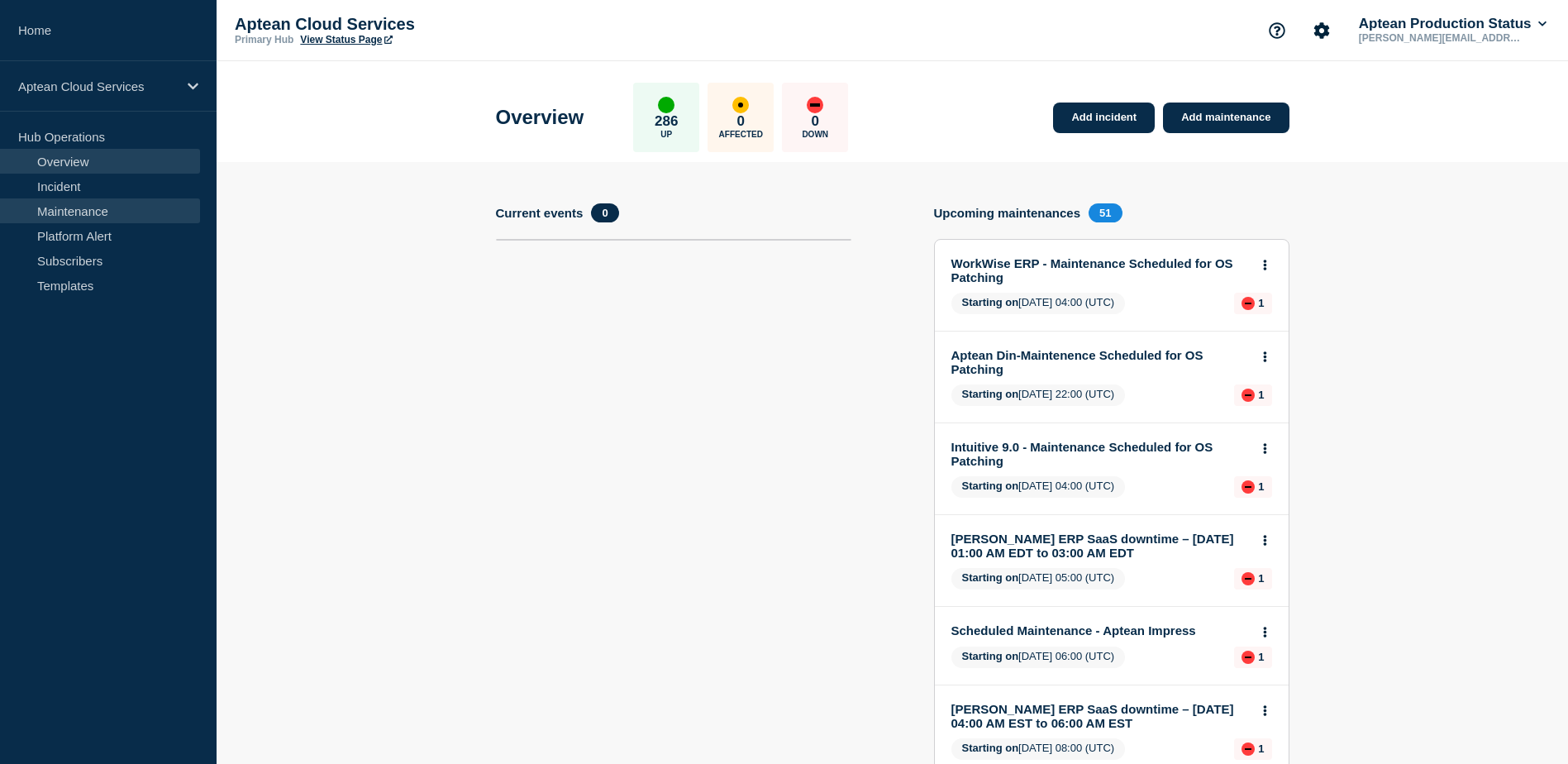
click at [84, 211] on link "Maintenance" at bounding box center [100, 210] width 200 height 24
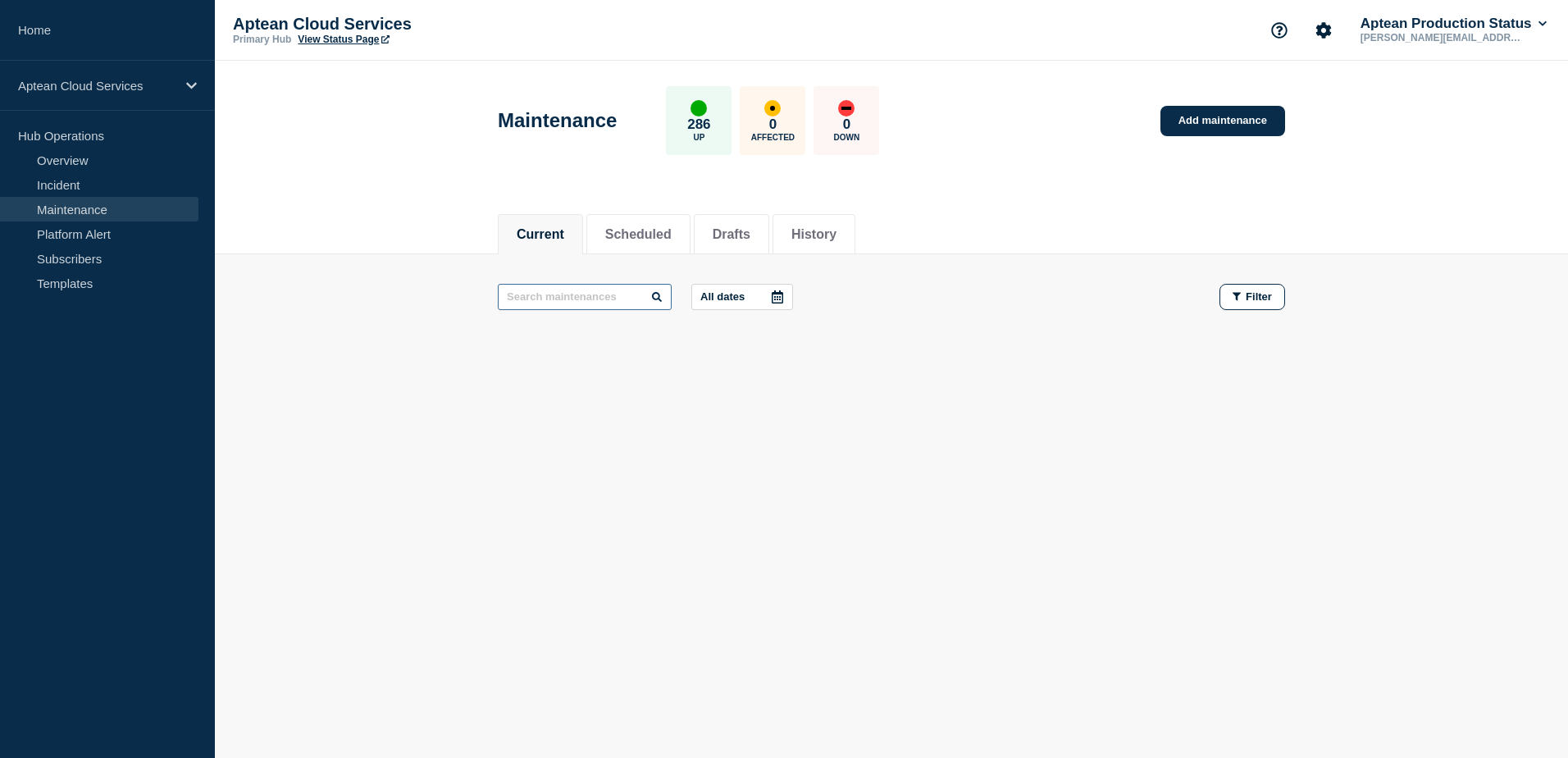
click at [573, 302] on input "text" at bounding box center [585, 296] width 173 height 26
click at [660, 235] on button "Scheduled" at bounding box center [638, 235] width 66 height 15
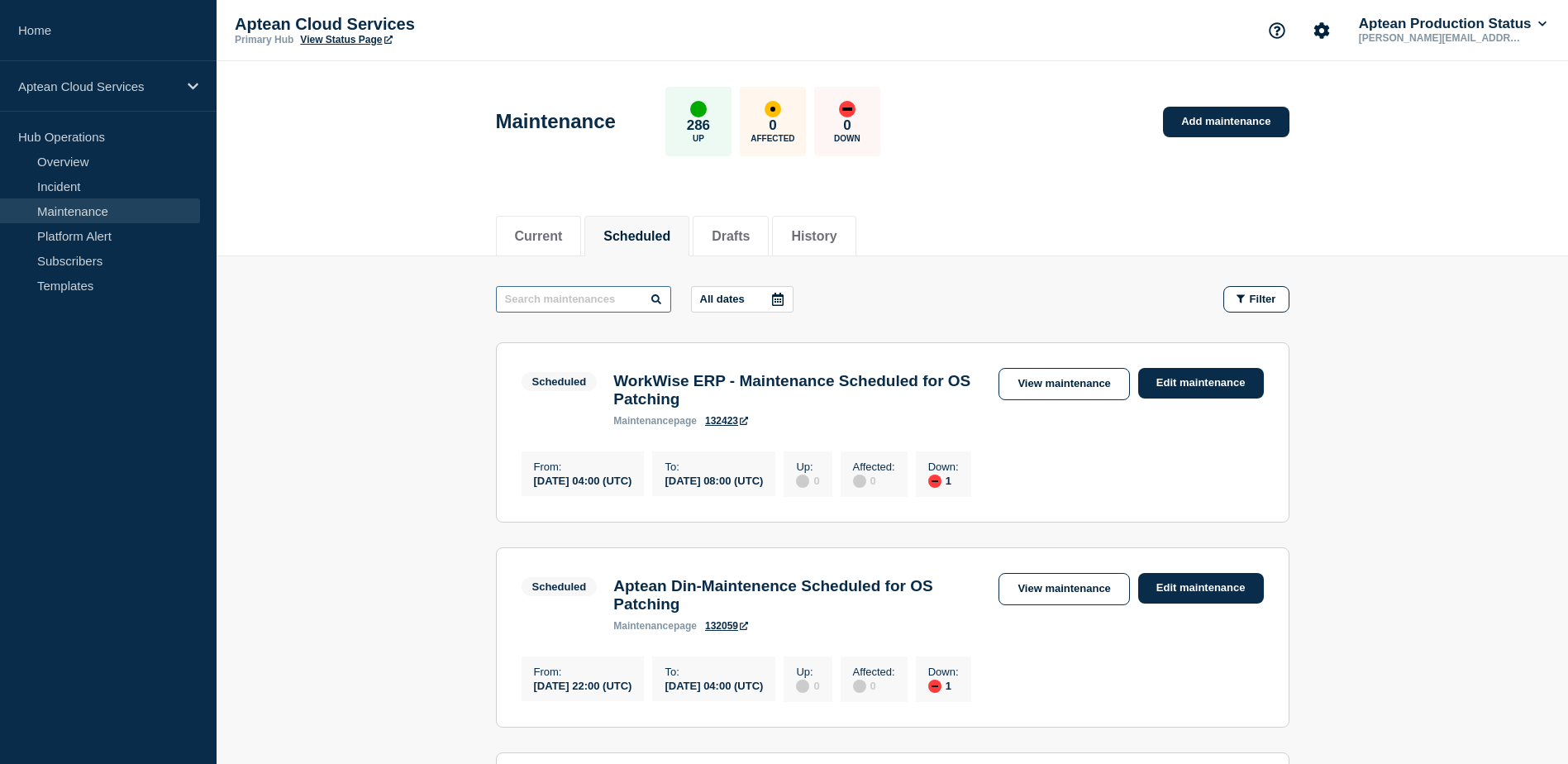
click at [587, 302] on input "text" at bounding box center [584, 299] width 175 height 26
type input "Impress"
